Goal: Information Seeking & Learning: Learn about a topic

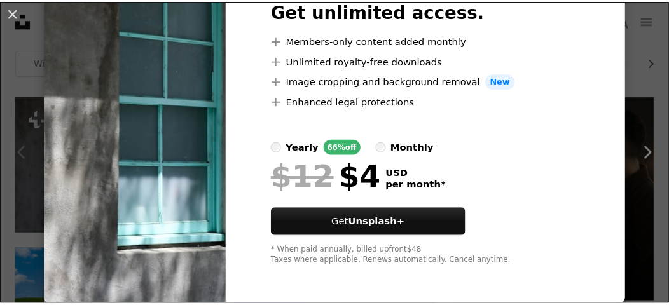
scroll to position [102, 0]
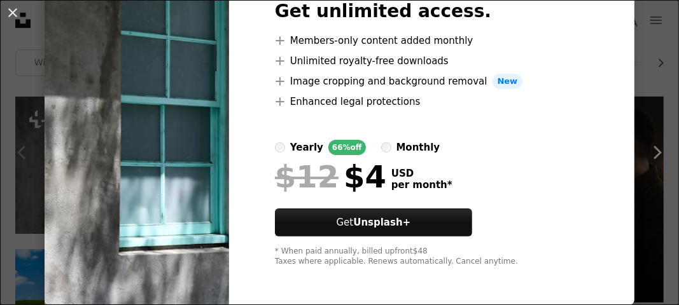
click at [618, 120] on div "An X shape Premium, ready to use images. Get unlimited access. A plus sign Memb…" at bounding box center [339, 152] width 679 height 305
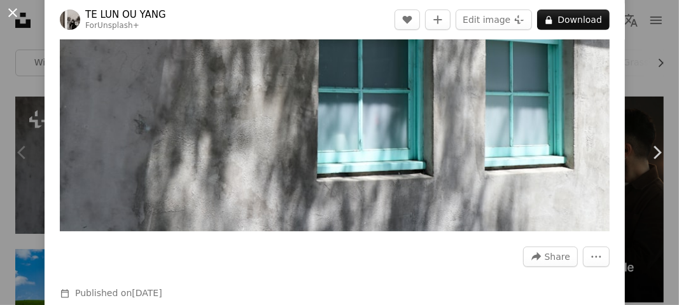
click at [20, 18] on button "An X shape" at bounding box center [12, 12] width 15 height 15
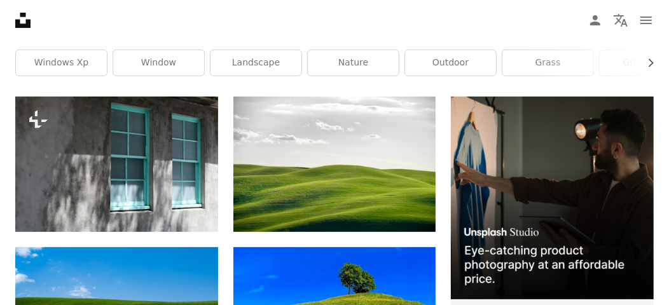
click at [17, 13] on icon "Unsplash logo Unsplash Home" at bounding box center [22, 20] width 25 height 25
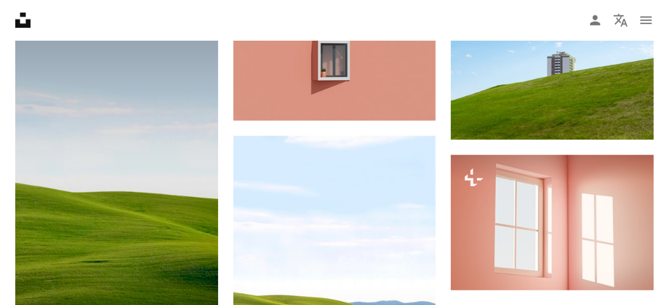
scroll to position [763, 0]
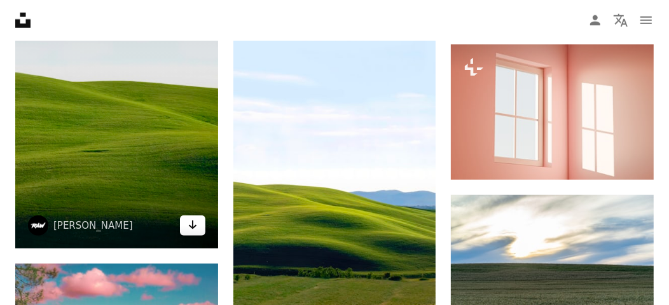
click at [192, 235] on img at bounding box center [116, 69] width 203 height 360
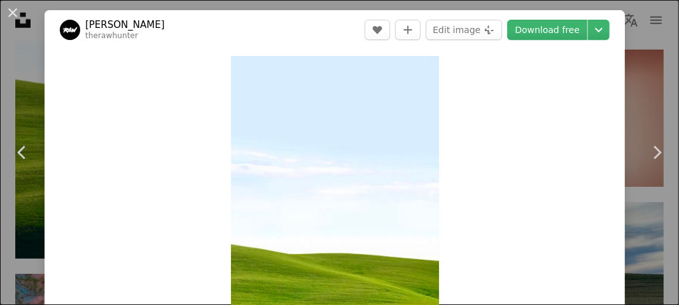
click at [610, 57] on div "Zoom in" at bounding box center [335, 241] width 580 height 382
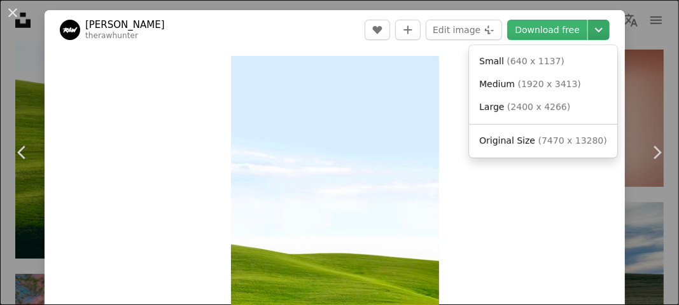
click at [588, 31] on icon "Chevron down" at bounding box center [598, 29] width 20 height 15
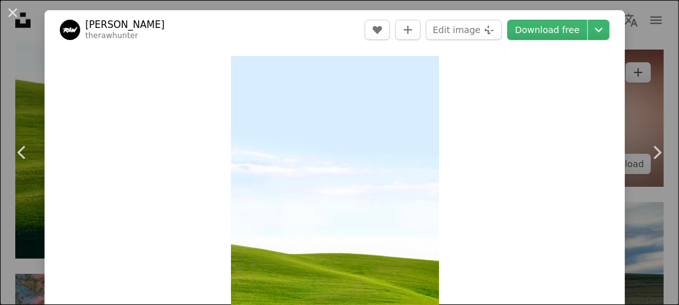
drag, startPoint x: 633, startPoint y: 79, endPoint x: 629, endPoint y: 46, distance: 34.0
click at [633, 78] on div "An X shape Chevron left Chevron right [PERSON_NAME] therawhunter A heart A plus…" at bounding box center [339, 152] width 679 height 305
